Goal: Information Seeking & Learning: Learn about a topic

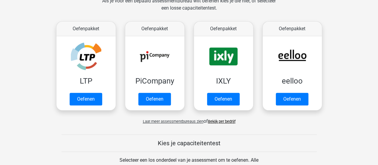
scroll to position [119, 0]
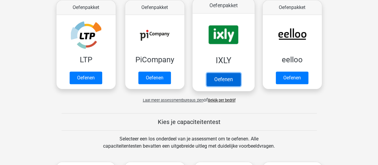
click at [226, 82] on link "Oefenen" at bounding box center [223, 79] width 34 height 13
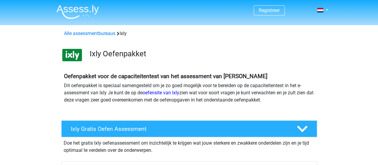
scroll to position [107, 0]
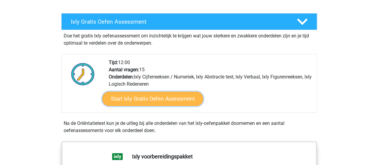
click at [173, 96] on link "Start Ixly Gratis Oefen Assessment" at bounding box center [152, 98] width 101 height 14
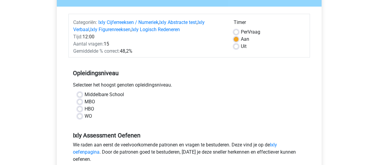
scroll to position [71, 0]
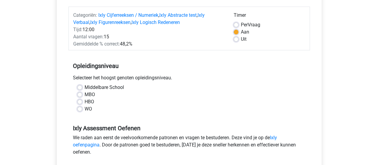
click at [79, 105] on div "WO" at bounding box center [189, 108] width 224 height 7
click at [83, 107] on div "WO" at bounding box center [189, 108] width 224 height 7
click at [85, 107] on label "WO" at bounding box center [88, 108] width 7 height 7
click at [81, 107] on input "WO" at bounding box center [79, 108] width 5 height 6
radio input "true"
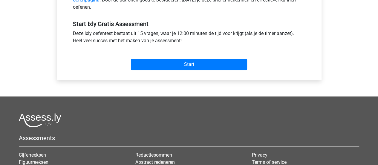
scroll to position [217, 0]
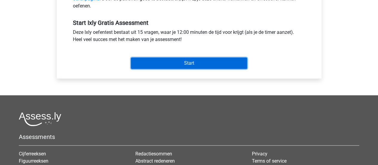
click at [191, 61] on input "Start" at bounding box center [189, 62] width 116 height 11
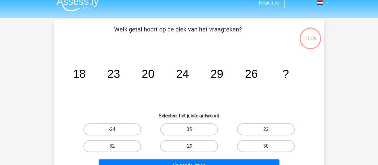
scroll to position [8, 0]
click at [257, 141] on label "30" at bounding box center [266, 146] width 58 height 12
click at [266, 146] on input "30" at bounding box center [268, 148] width 4 height 4
radio input "true"
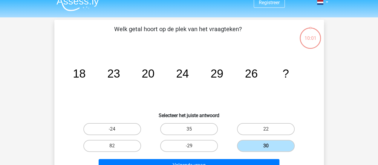
scroll to position [48, 0]
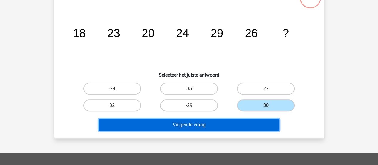
click at [223, 123] on button "Volgende vraag" at bounding box center [189, 124] width 181 height 13
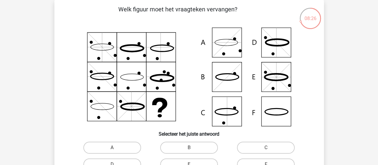
scroll to position [70, 0]
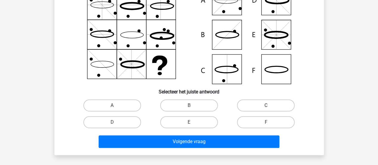
click at [270, 105] on label "C" at bounding box center [266, 105] width 58 height 12
click at [270, 105] on input "C" at bounding box center [268, 107] width 4 height 4
radio input "true"
click at [270, 105] on label "C" at bounding box center [266, 105] width 58 height 12
click at [270, 105] on input "C" at bounding box center [268, 107] width 4 height 4
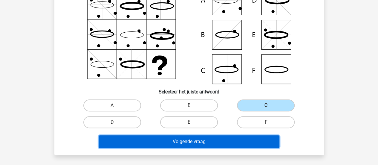
click at [218, 141] on button "Volgende vraag" at bounding box center [189, 141] width 181 height 13
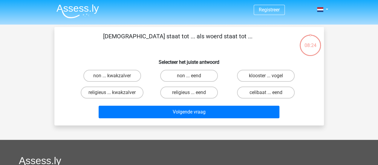
scroll to position [0, 0]
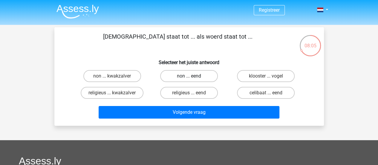
click at [188, 75] on label "non ... eend" at bounding box center [189, 76] width 58 height 12
click at [189, 76] on input "non ... eend" at bounding box center [191, 78] width 4 height 4
radio input "true"
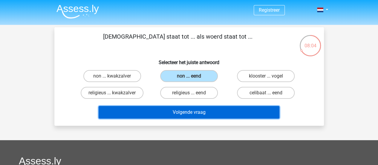
click at [220, 112] on button "Volgende vraag" at bounding box center [189, 112] width 181 height 13
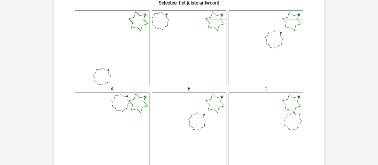
scroll to position [162, 0]
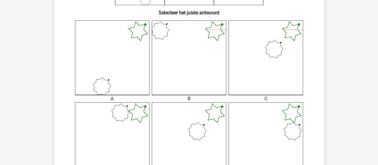
click at [117, 114] on icon at bounding box center [112, 139] width 74 height 74
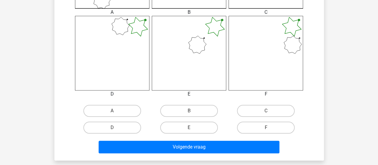
scroll to position [235, 0]
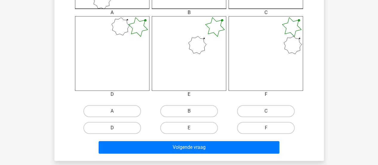
click at [126, 130] on label "D" at bounding box center [112, 128] width 58 height 12
click at [116, 130] on input "D" at bounding box center [114, 130] width 4 height 4
radio input "true"
click at [126, 130] on label "D" at bounding box center [112, 128] width 58 height 12
click at [116, 130] on input "D" at bounding box center [114, 130] width 4 height 4
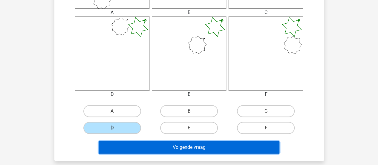
click at [145, 147] on button "Volgende vraag" at bounding box center [189, 147] width 181 height 13
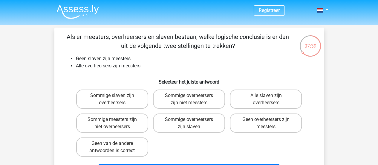
scroll to position [0, 0]
click at [200, 101] on label "Sommige overheersers zijn niet meesters" at bounding box center [189, 98] width 72 height 19
click at [193, 99] on input "Sommige overheersers zijn niet meesters" at bounding box center [191, 97] width 4 height 4
radio input "true"
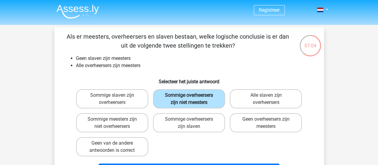
click at [200, 101] on label "Sommige overheersers zijn niet meesters" at bounding box center [189, 98] width 72 height 19
click at [193, 99] on input "Sommige overheersers zijn niet meesters" at bounding box center [191, 97] width 4 height 4
click at [133, 122] on label "Sommige meesters zijn niet overheersers" at bounding box center [112, 122] width 72 height 19
click at [116, 122] on input "Sommige meesters zijn niet overheersers" at bounding box center [114, 121] width 4 height 4
radio input "true"
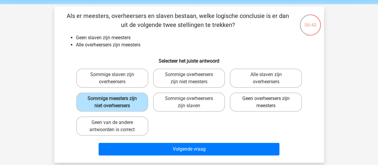
scroll to position [33, 0]
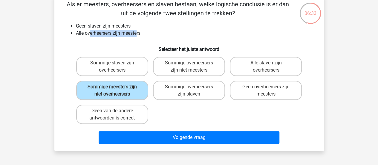
drag, startPoint x: 90, startPoint y: 34, endPoint x: 138, endPoint y: 32, distance: 48.1
click at [138, 32] on li "Alle overheersers zijn meesters" at bounding box center [195, 33] width 238 height 7
click at [130, 33] on li "Alle overheersers zijn meesters" at bounding box center [195, 33] width 238 height 7
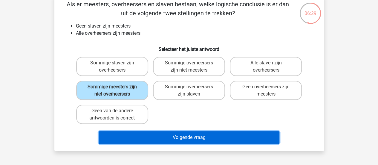
click at [173, 142] on button "Volgende vraag" at bounding box center [189, 137] width 181 height 13
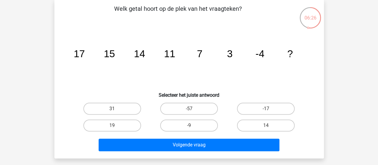
scroll to position [27, 0]
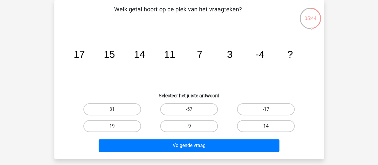
click at [237, 57] on icon "image/svg+xml 17 15 14 11 7 3 -4 ?" at bounding box center [189, 57] width 241 height 60
click at [256, 106] on label "-17" at bounding box center [266, 109] width 58 height 12
click at [266, 109] on input "-17" at bounding box center [268, 111] width 4 height 4
radio input "true"
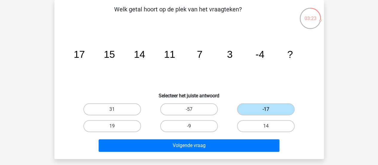
click at [192, 126] on input "-9" at bounding box center [191, 128] width 4 height 4
radio input "true"
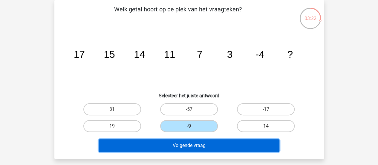
click at [224, 146] on button "Volgende vraag" at bounding box center [189, 145] width 181 height 13
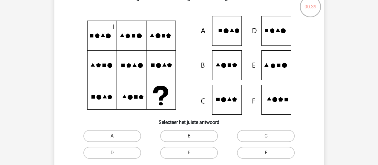
scroll to position [76, 0]
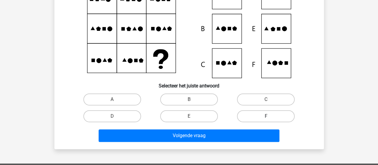
click at [261, 119] on label "F" at bounding box center [266, 116] width 58 height 12
click at [266, 119] on input "F" at bounding box center [268, 118] width 4 height 4
radio input "true"
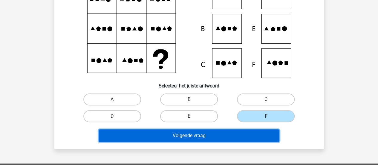
click at [235, 137] on button "Volgende vraag" at bounding box center [189, 135] width 181 height 13
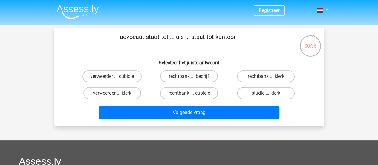
scroll to position [0, 0]
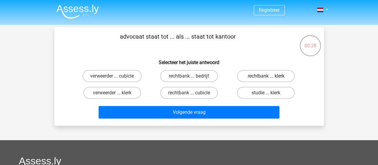
click at [260, 75] on label "rechtbank ... klerk" at bounding box center [266, 76] width 58 height 12
click at [266, 76] on input "rechtbank ... klerk" at bounding box center [268, 78] width 4 height 4
radio input "true"
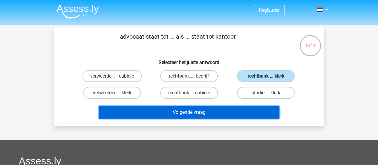
click at [204, 108] on button "Volgende vraag" at bounding box center [189, 112] width 181 height 13
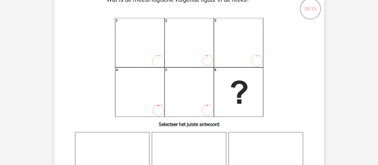
scroll to position [36, 0]
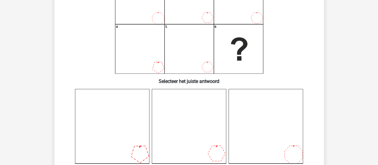
scroll to position [121, 0]
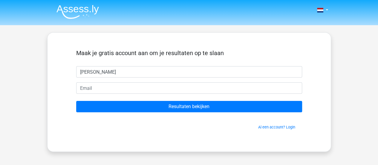
type input "[PERSON_NAME]"
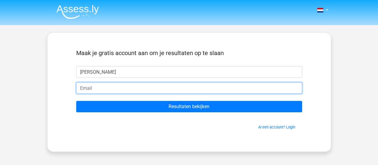
click at [110, 90] on input "email" at bounding box center [189, 87] width 226 height 11
type input "[PERSON_NAME][EMAIL_ADDRESS][DOMAIN_NAME]"
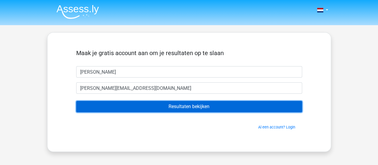
click at [124, 102] on input "Resultaten bekijken" at bounding box center [189, 106] width 226 height 11
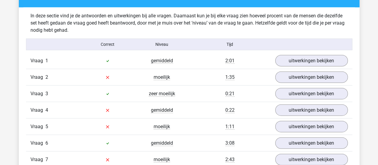
scroll to position [648, 0]
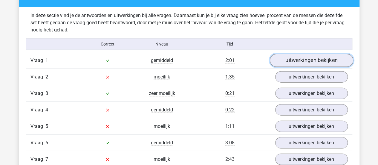
click at [293, 61] on link "uitwerkingen bekijken" at bounding box center [311, 60] width 83 height 13
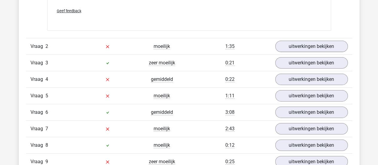
scroll to position [928, 0]
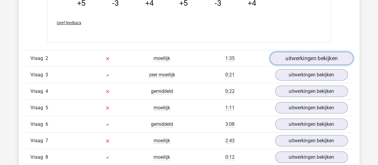
click at [304, 58] on link "uitwerkingen bekijken" at bounding box center [311, 58] width 83 height 13
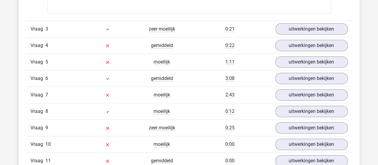
scroll to position [1231, 0]
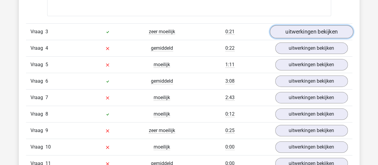
click at [318, 31] on link "uitwerkingen bekijken" at bounding box center [311, 31] width 83 height 13
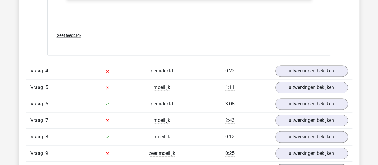
scroll to position [1506, 0]
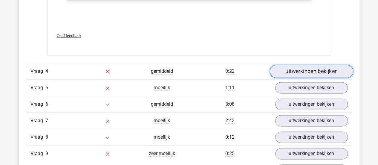
click at [296, 71] on link "uitwerkingen bekijken" at bounding box center [311, 71] width 83 height 13
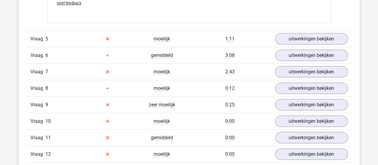
scroll to position [1978, 0]
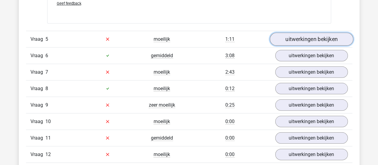
click at [317, 36] on link "uitwerkingen bekijken" at bounding box center [311, 39] width 83 height 13
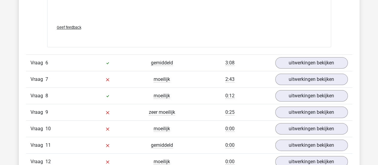
scroll to position [2297, 0]
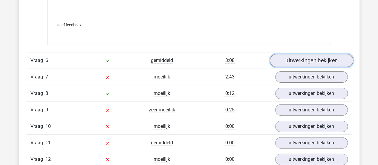
click at [324, 61] on link "uitwerkingen bekijken" at bounding box center [311, 60] width 83 height 13
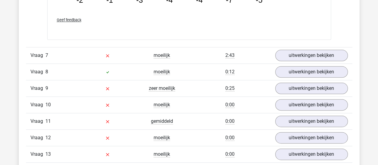
scroll to position [2613, 0]
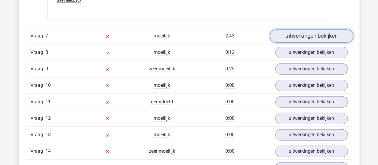
click at [294, 33] on link "uitwerkingen bekijken" at bounding box center [311, 36] width 83 height 13
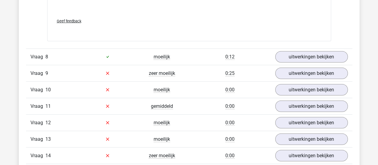
scroll to position [3005, 0]
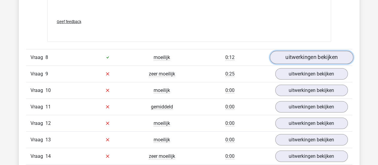
click at [298, 52] on link "uitwerkingen bekijken" at bounding box center [311, 57] width 83 height 13
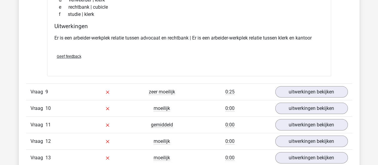
scroll to position [3124, 0]
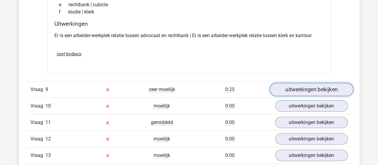
click at [294, 87] on link "uitwerkingen bekijken" at bounding box center [311, 89] width 83 height 13
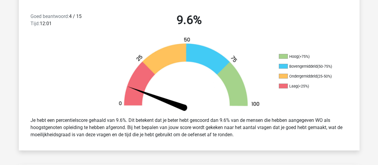
scroll to position [0, 0]
